Goal: Information Seeking & Learning: Learn about a topic

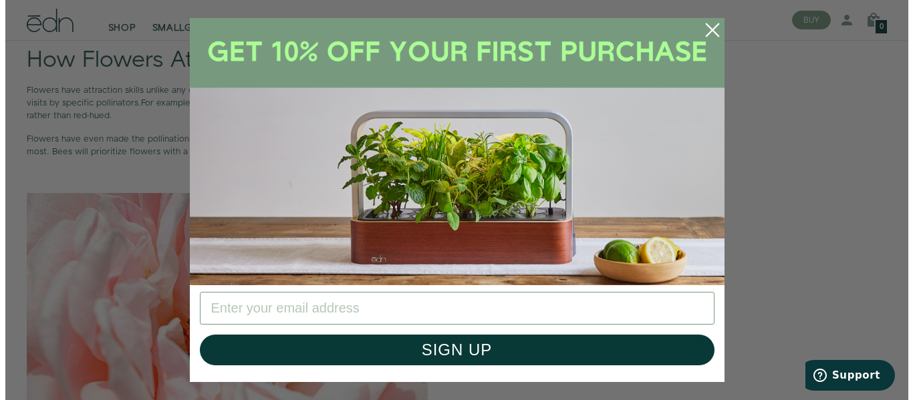
scroll to position [2565, 0]
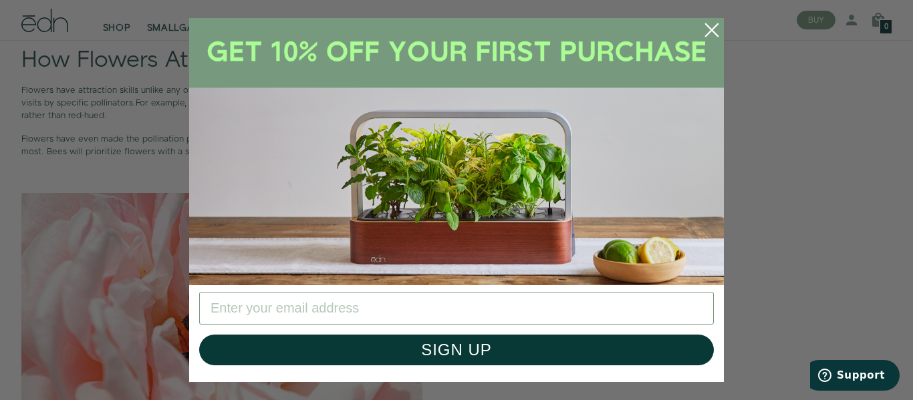
click at [715, 29] on circle "Close dialog" at bounding box center [711, 29] width 29 height 29
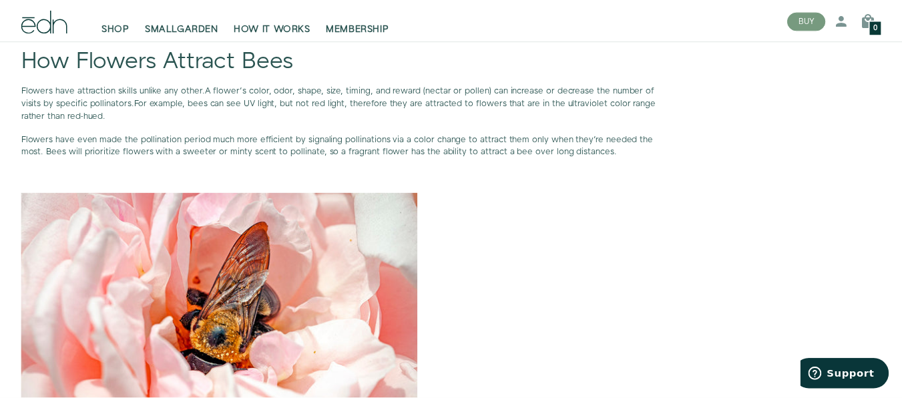
scroll to position [2555, 0]
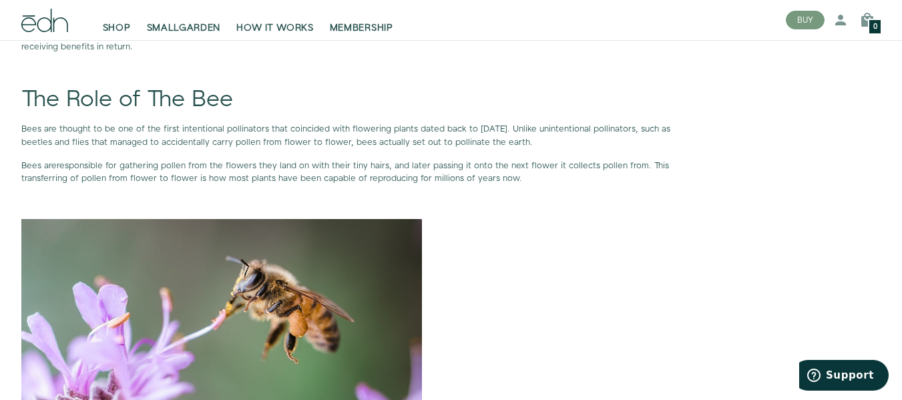
scroll to position [901, 0]
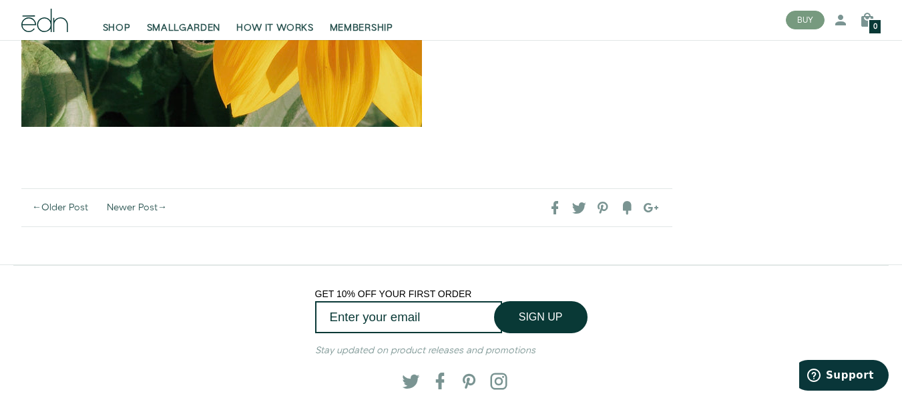
click at [656, 394] on div "Twitter Facebook Pinterest Instagram" at bounding box center [451, 381] width 812 height 49
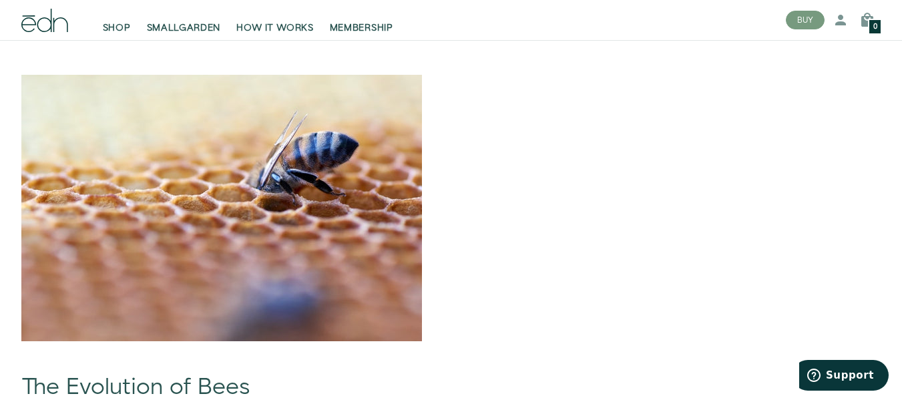
scroll to position [1839, 0]
click at [773, 228] on div "Tags DIY Gardening Health & Wellness History Press Recipes Science Sustainabili…" at bounding box center [798, 73] width 187 height 3390
click at [683, 122] on div "While most people love flowers, whether growing them in their gardens or purcha…" at bounding box center [358, 73] width 694 height 3390
